Goal: Task Accomplishment & Management: Complete application form

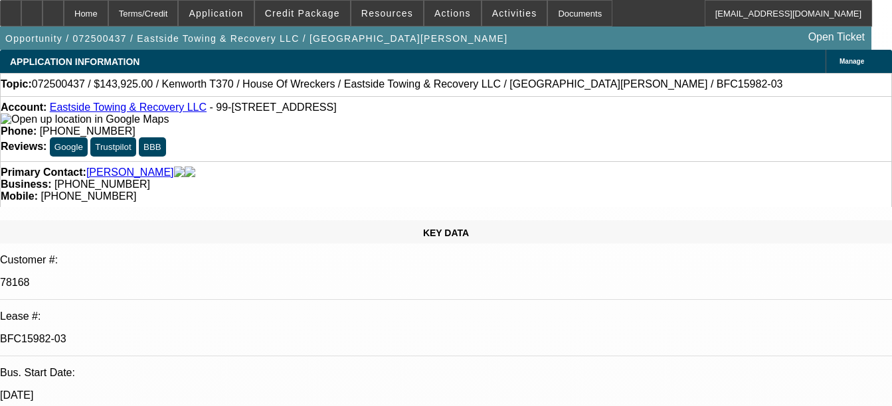
select select "0"
select select "6"
select select "0"
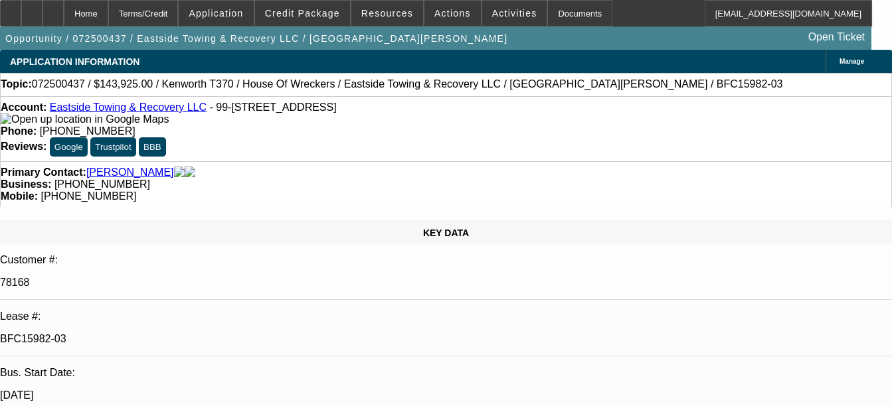
select select "0"
select select "6"
select select "0"
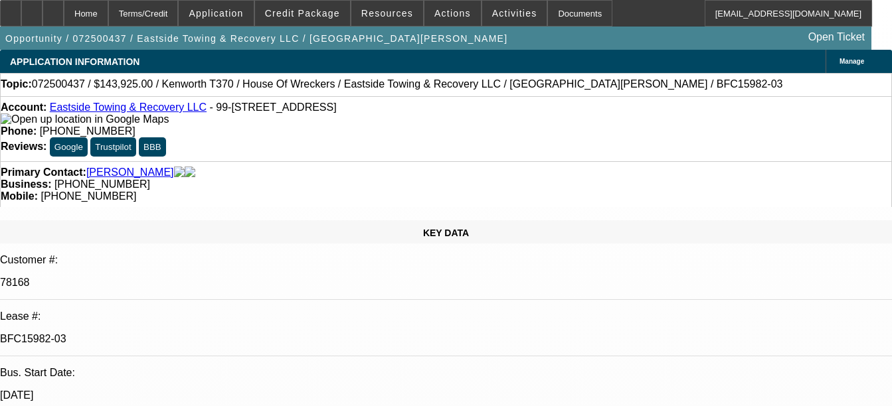
select select "0"
select select "6"
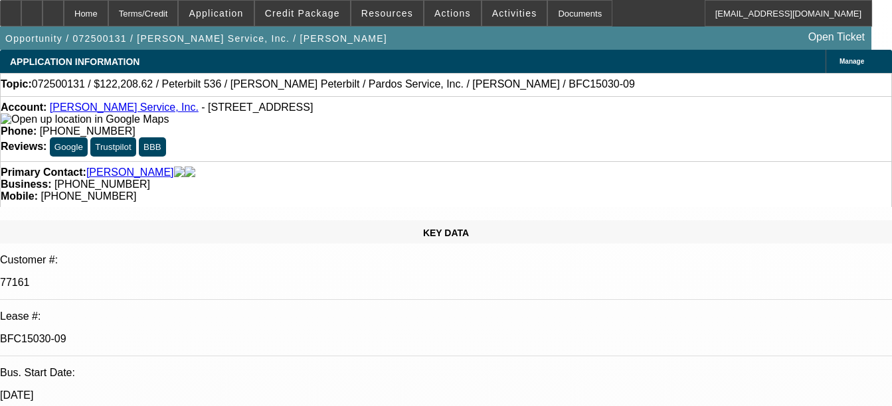
select select "0"
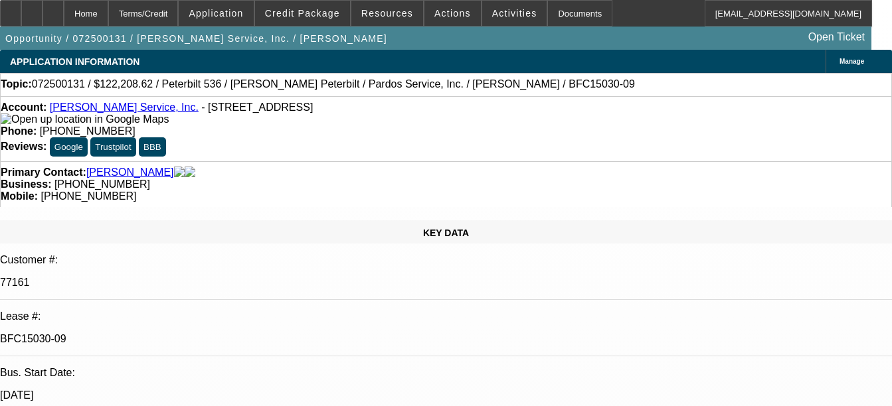
select select "0"
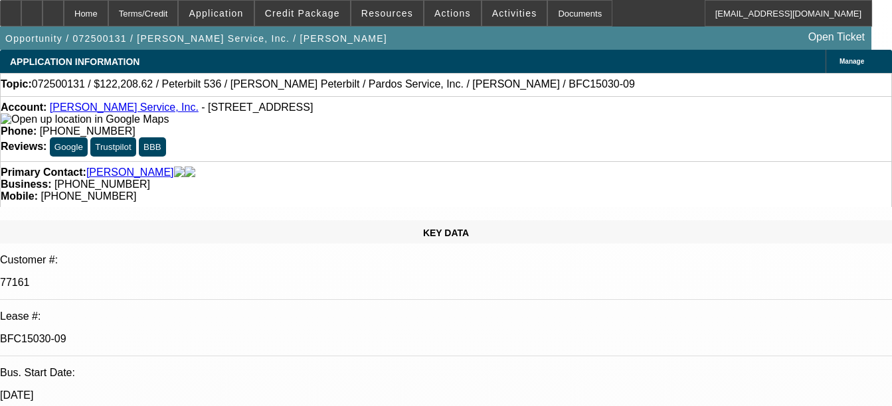
select select "0"
select select "1"
select select "6"
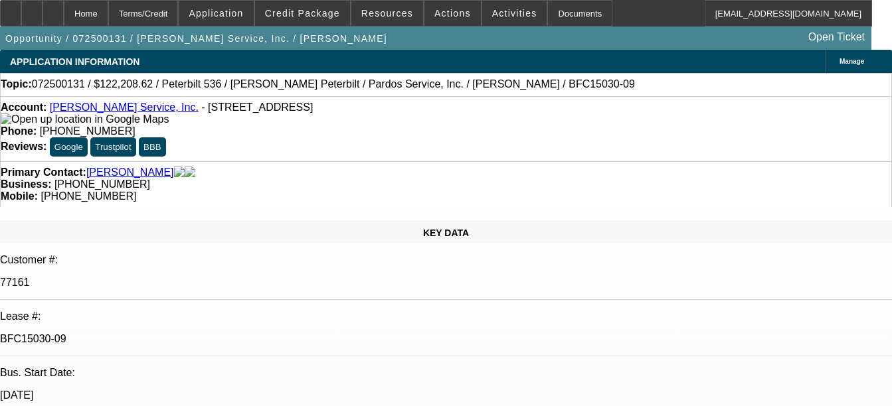
select select "1"
select select "6"
select select "1"
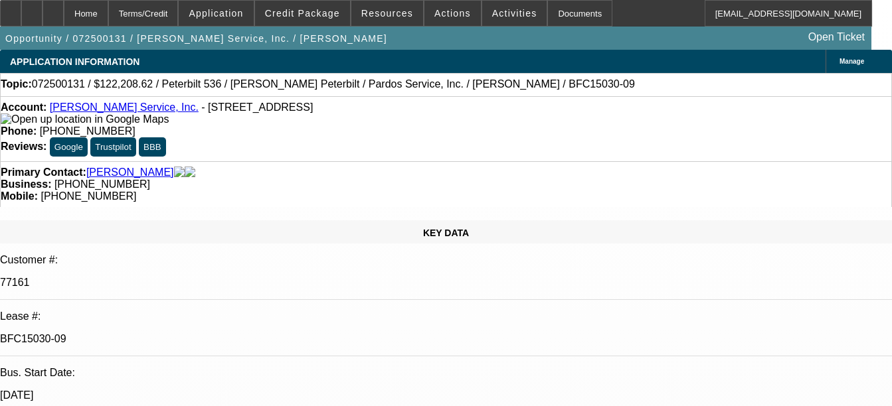
select select "6"
select select "1"
select select "2"
select select "6"
click at [547, 5] on div "Documents" at bounding box center [579, 13] width 65 height 27
